Goal: Information Seeking & Learning: Understand process/instructions

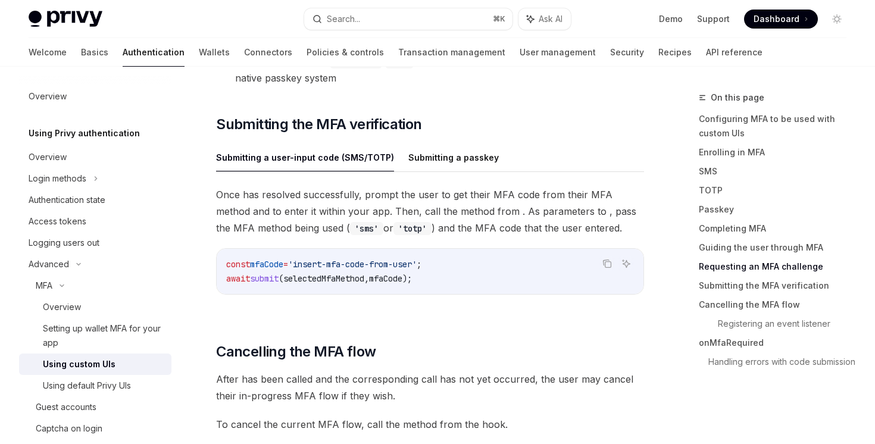
scroll to position [3615, 0]
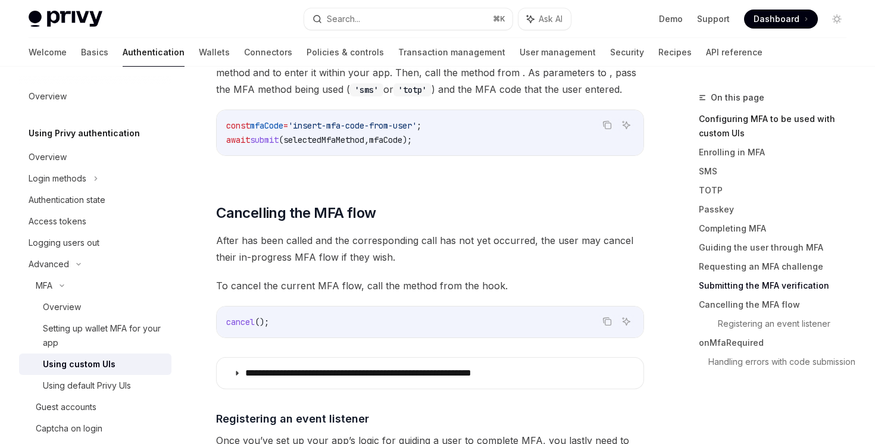
click at [713, 130] on link "Configuring MFA to be used with custom UIs" at bounding box center [777, 126] width 157 height 33
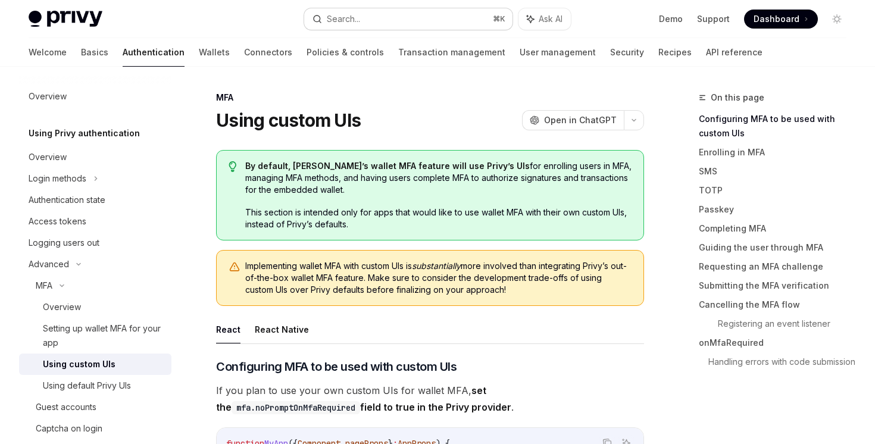
click at [376, 12] on button "Search... ⌘ K" at bounding box center [408, 18] width 208 height 21
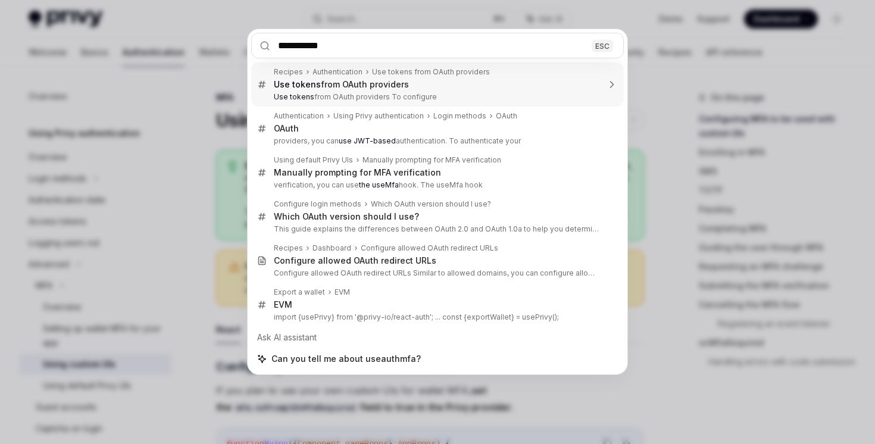
type input "**********"
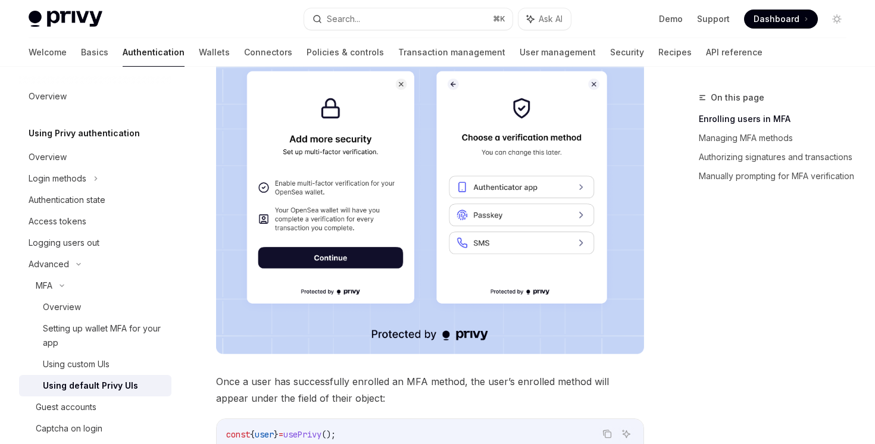
scroll to position [312, 0]
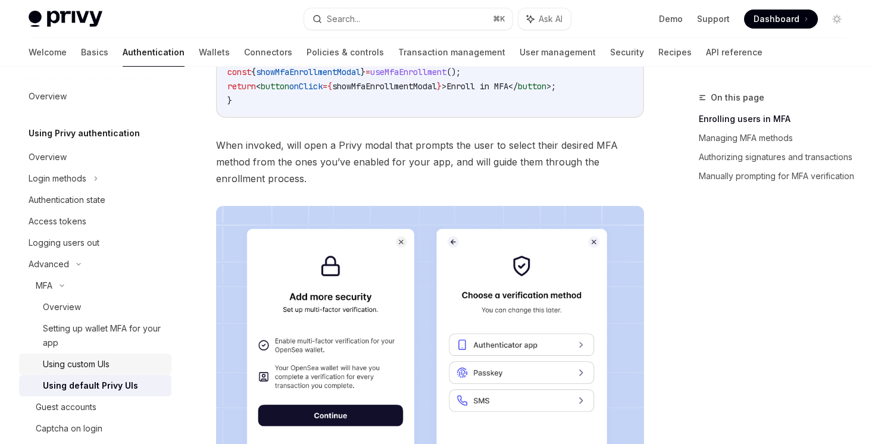
click at [117, 360] on div "Using custom UIs" at bounding box center [103, 364] width 121 height 14
type textarea "*"
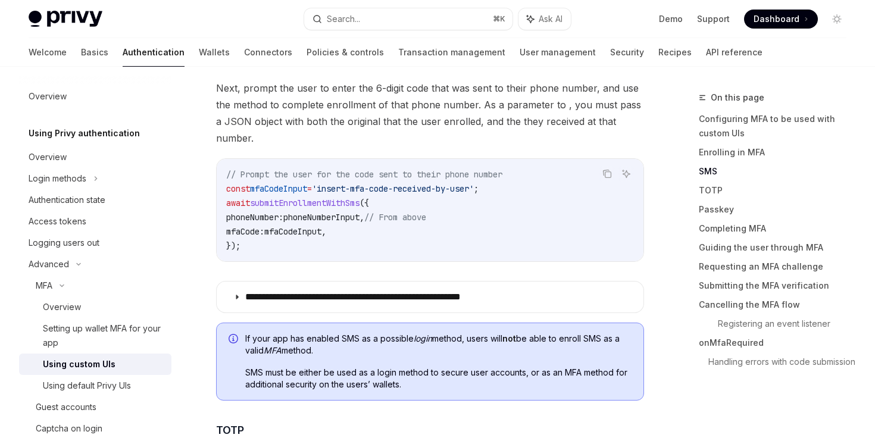
scroll to position [1308, 0]
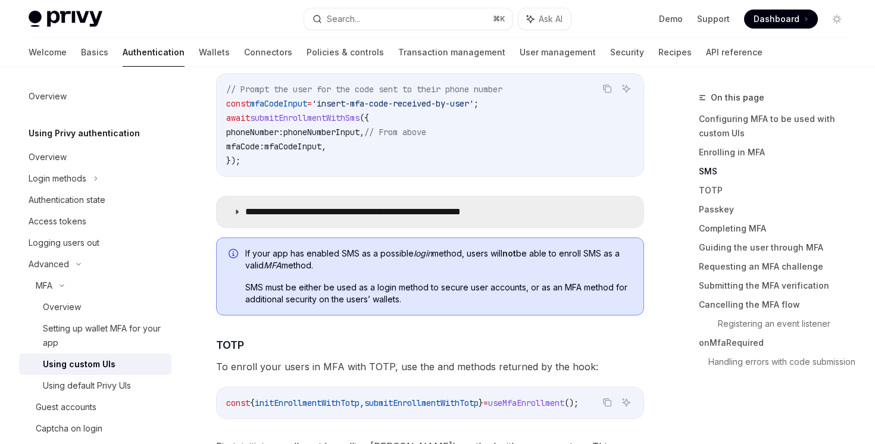
click at [306, 206] on p "**********" at bounding box center [388, 212] width 287 height 12
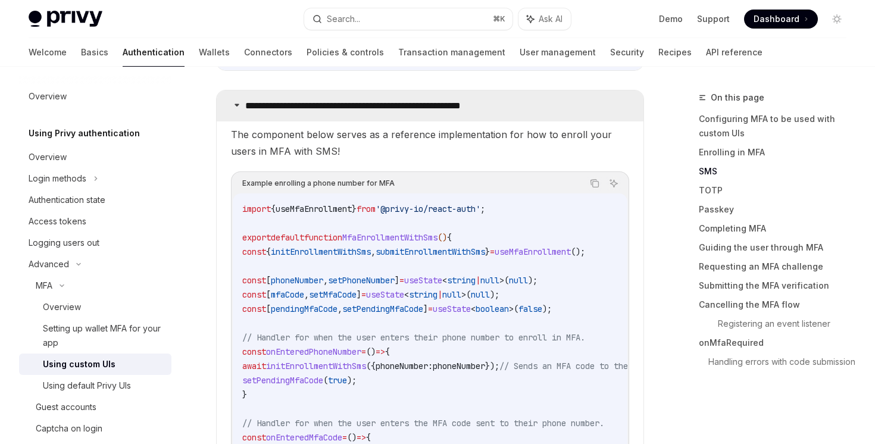
scroll to position [1393, 0]
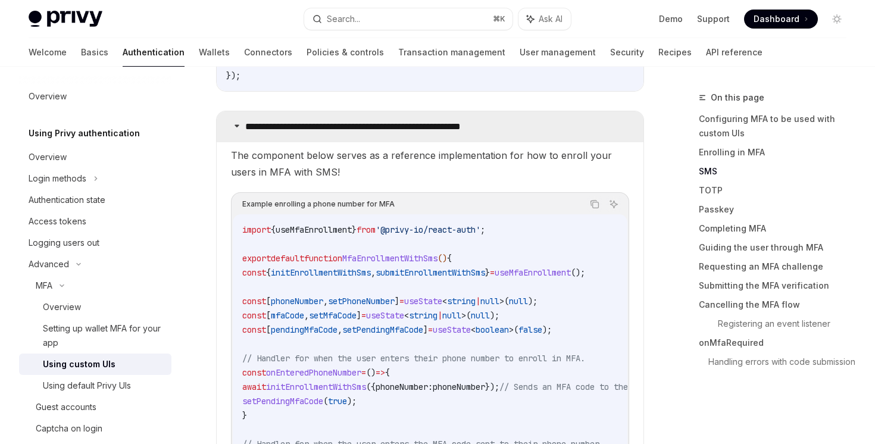
click at [336, 111] on summary "**********" at bounding box center [430, 126] width 427 height 31
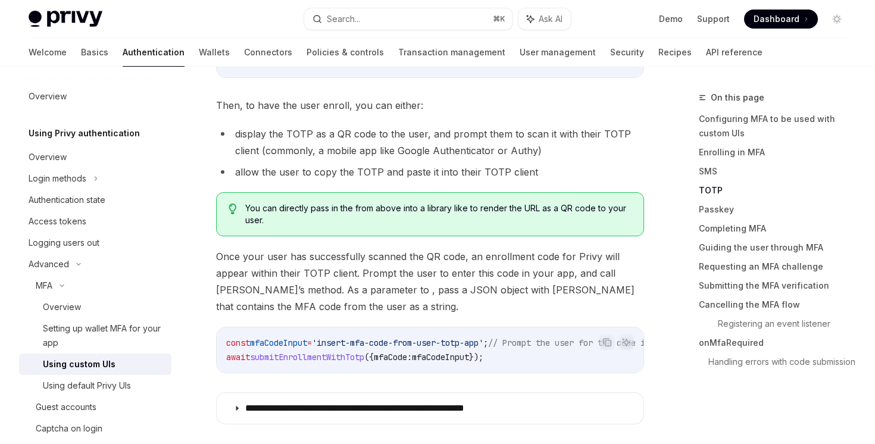
scroll to position [1847, 0]
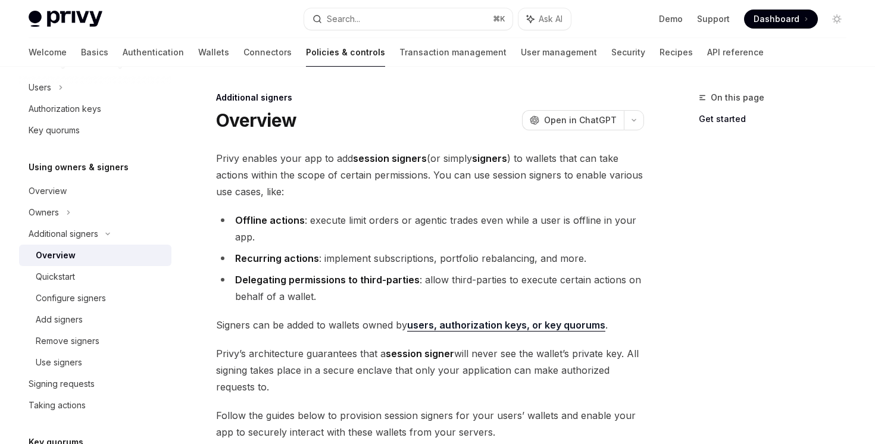
scroll to position [240, 0]
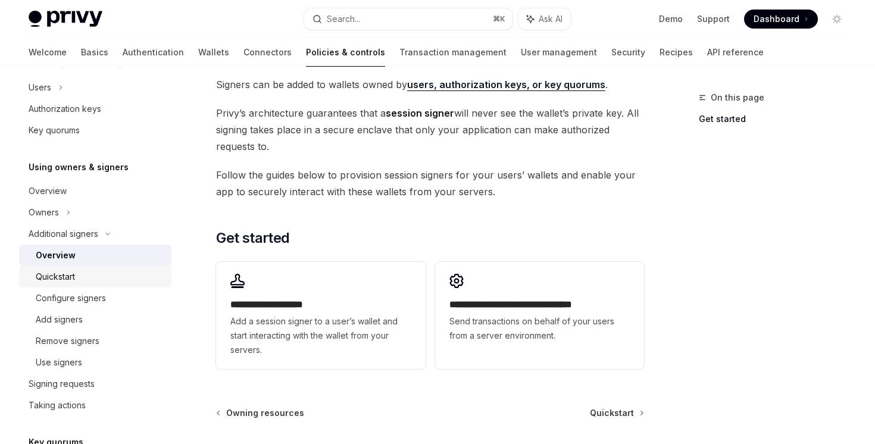
click at [127, 282] on div "Quickstart" at bounding box center [100, 277] width 129 height 14
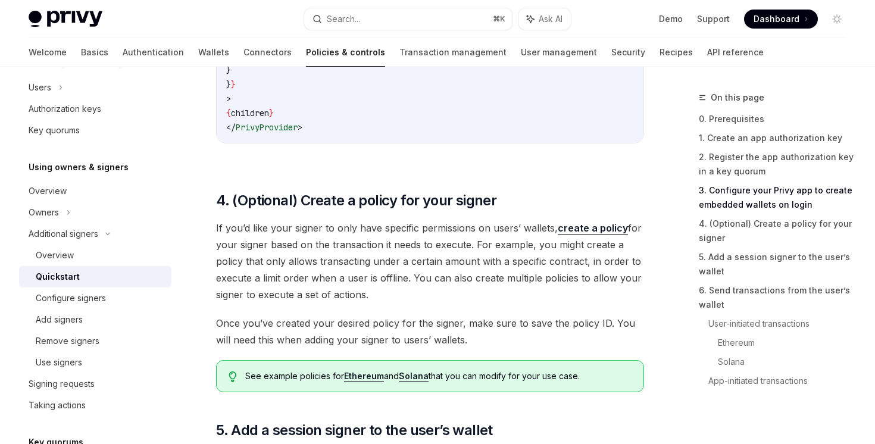
scroll to position [1703, 0]
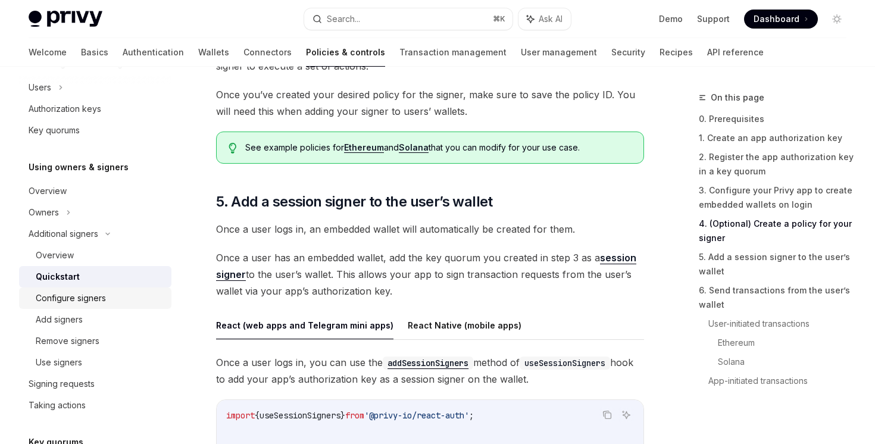
click at [111, 296] on div "Configure signers" at bounding box center [100, 298] width 129 height 14
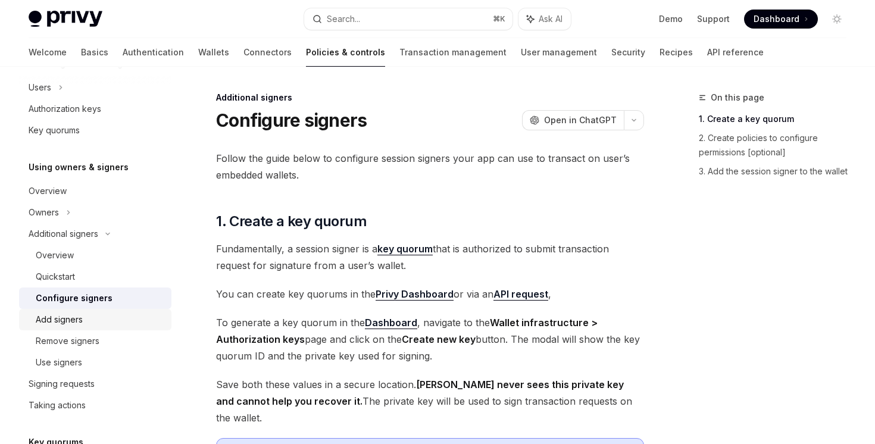
click at [107, 314] on div "Add signers" at bounding box center [100, 319] width 129 height 14
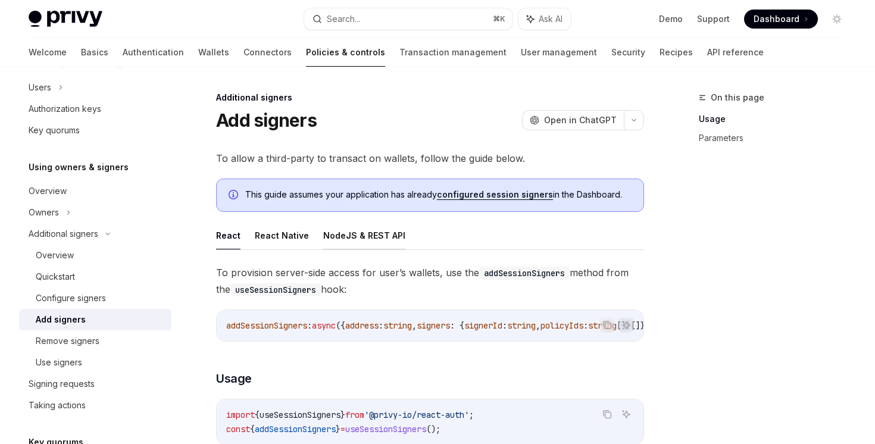
click at [386, 236] on button "NodeJS & REST API" at bounding box center [364, 235] width 82 height 28
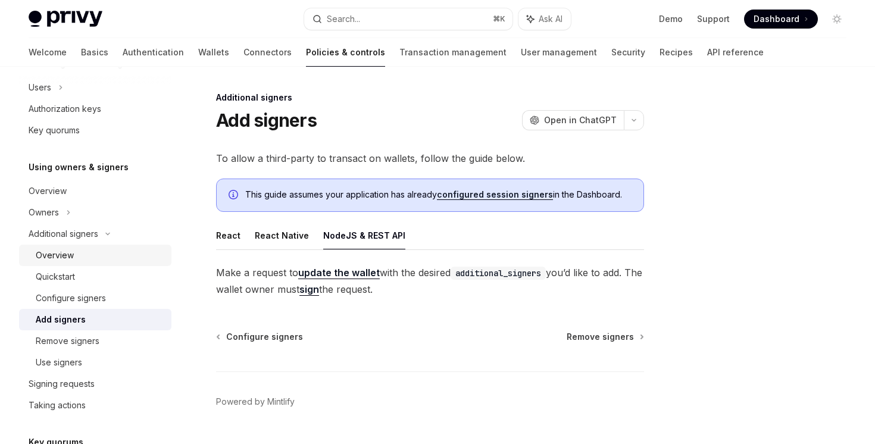
click at [87, 255] on div "Overview" at bounding box center [100, 255] width 129 height 14
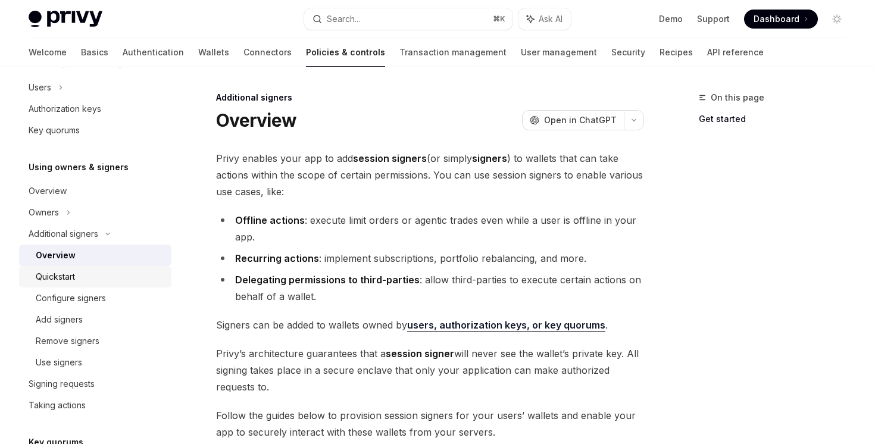
click at [69, 269] on link "Quickstart" at bounding box center [95, 276] width 152 height 21
type textarea "*"
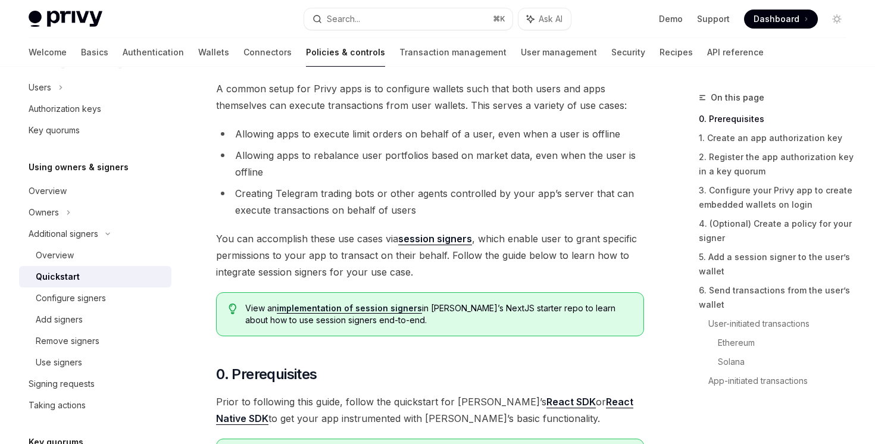
scroll to position [314, 0]
